Goal: Navigation & Orientation: Find specific page/section

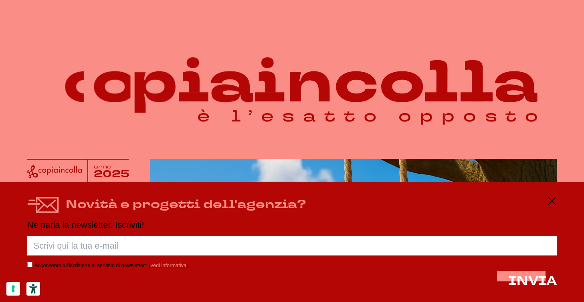
scroll to position [196, 0]
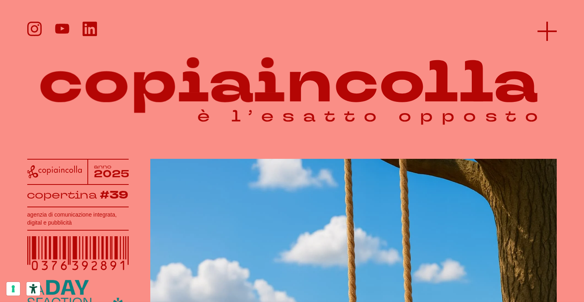
click at [544, 36] on icon at bounding box center [546, 31] width 19 height 19
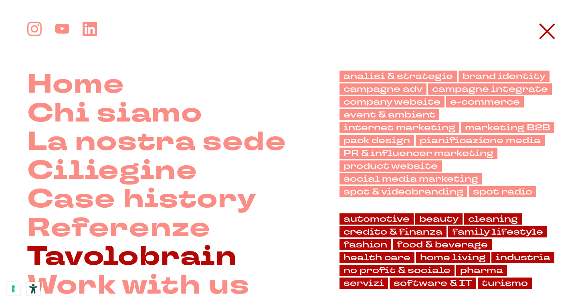
click at [128, 256] on link "Tavolobrain" at bounding box center [132, 256] width 210 height 29
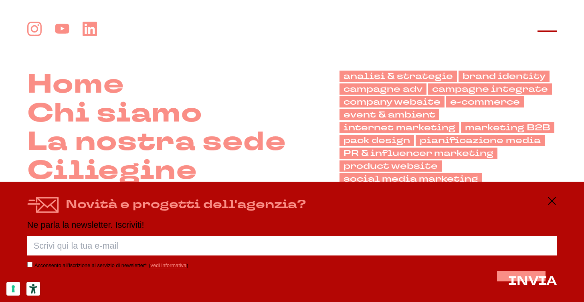
click at [549, 32] on icon at bounding box center [546, 31] width 19 height 19
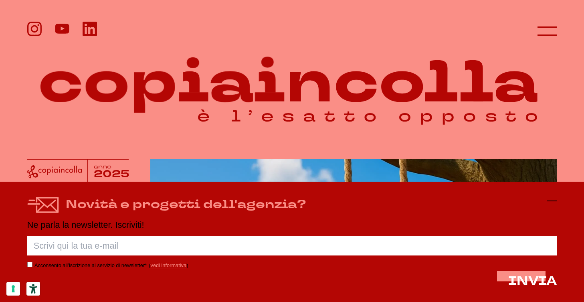
click at [547, 200] on icon at bounding box center [552, 201] width 10 height 10
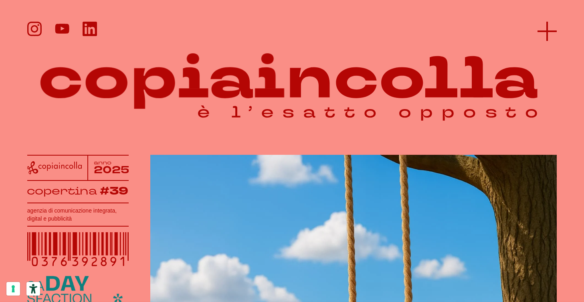
click at [540, 29] on icon at bounding box center [546, 31] width 19 height 19
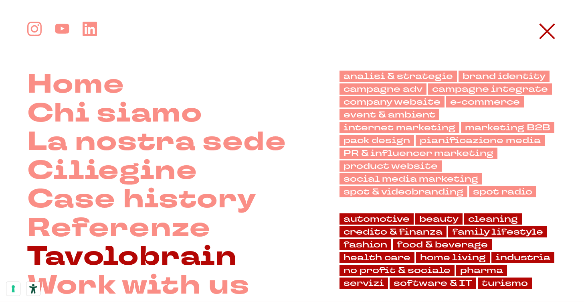
click at [131, 246] on link "Tavolobrain" at bounding box center [132, 256] width 210 height 29
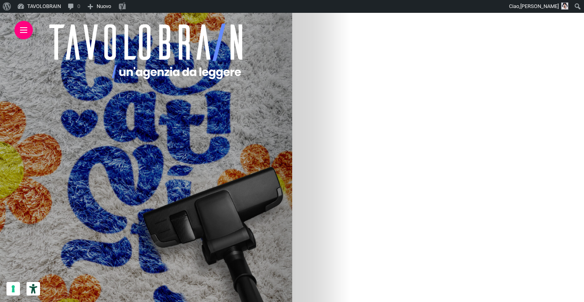
scroll to position [360, 0]
click at [339, 67] on img at bounding box center [215, 115] width 247 height 481
